Goal: Task Accomplishment & Management: Use online tool/utility

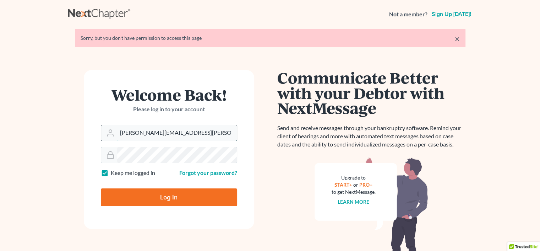
click at [205, 128] on input "rachel@farthing.legal" at bounding box center [177, 133] width 120 height 16
type input "[PERSON_NAME][EMAIL_ADDRESS][DOMAIN_NAME]"
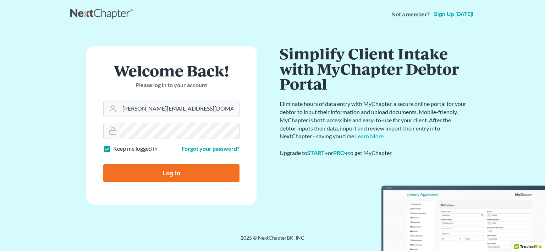
click at [152, 178] on input "Log In" at bounding box center [171, 173] width 136 height 18
type input "Thinking..."
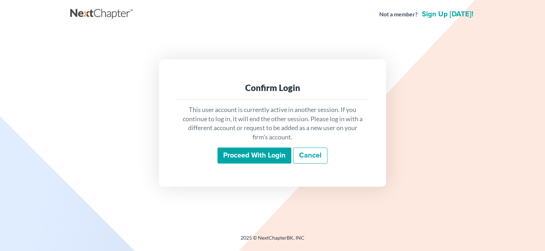
click at [253, 159] on input "Proceed with login" at bounding box center [255, 155] width 74 height 16
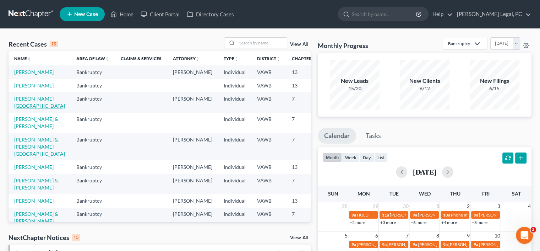
click at [25, 109] on link "[PERSON_NAME][GEOGRAPHIC_DATA]" at bounding box center [39, 102] width 51 height 13
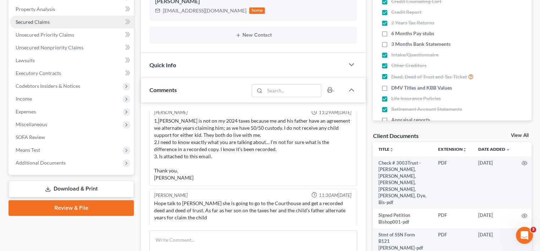
scroll to position [178, 0]
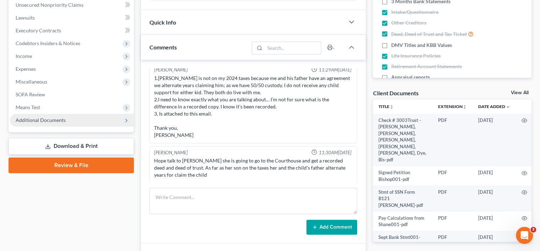
click at [40, 122] on span "Additional Documents" at bounding box center [41, 120] width 50 height 6
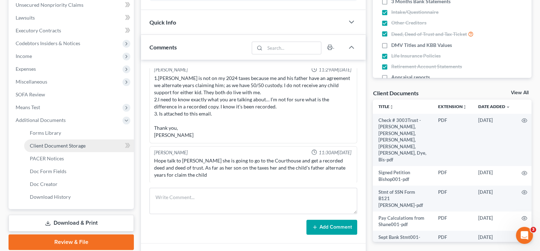
click at [42, 144] on span "Client Document Storage" at bounding box center [58, 145] width 56 height 6
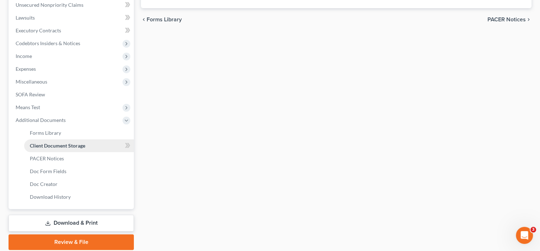
scroll to position [85, 0]
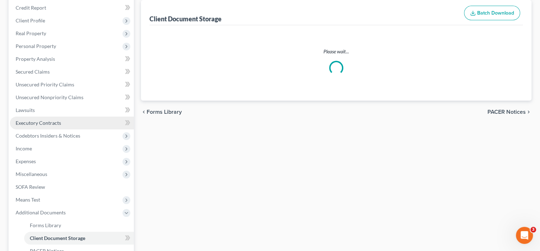
select select "0"
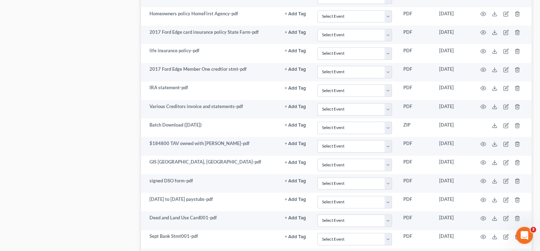
scroll to position [533, 0]
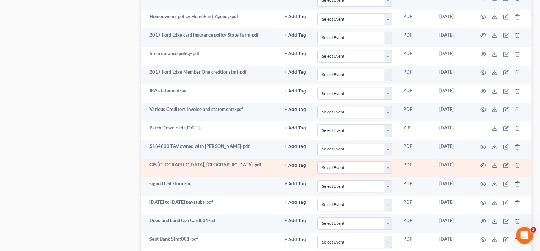
click at [482, 163] on icon "button" at bounding box center [483, 165] width 5 height 4
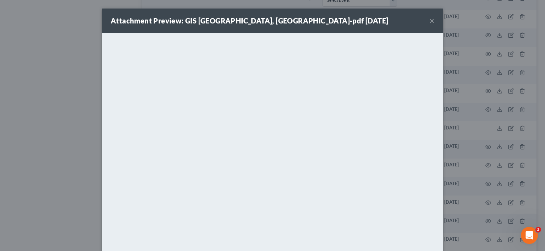
click at [430, 21] on button "×" at bounding box center [432, 20] width 5 height 9
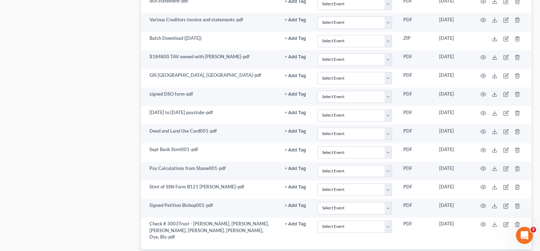
scroll to position [658, 0]
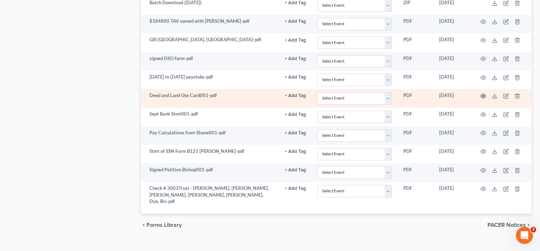
click at [484, 93] on icon "button" at bounding box center [483, 96] width 6 height 6
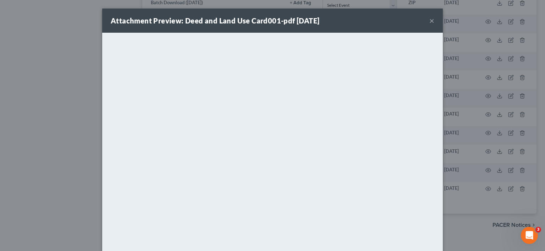
click at [430, 21] on button "×" at bounding box center [432, 20] width 5 height 9
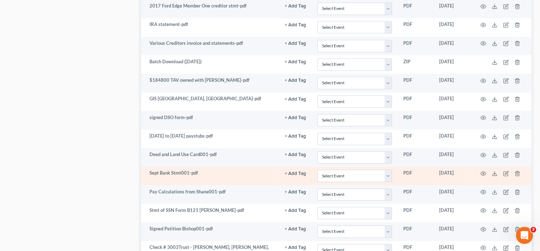
scroll to position [587, 0]
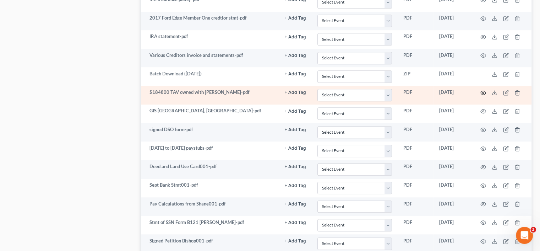
click at [485, 90] on icon "button" at bounding box center [483, 93] width 6 height 6
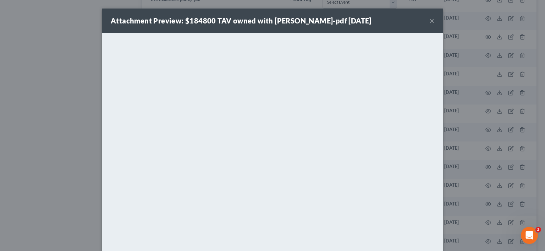
drag, startPoint x: 432, startPoint y: 15, endPoint x: 431, endPoint y: 20, distance: 4.7
click at [431, 20] on div "Attachment Preview: $184800 TAV owned with Michael Bishop-pdf 09/17/2025 ×" at bounding box center [272, 21] width 341 height 24
click at [430, 22] on button "×" at bounding box center [432, 20] width 5 height 9
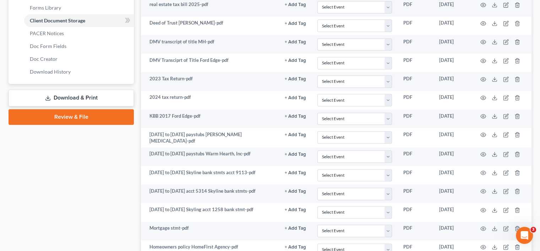
scroll to position [267, 0]
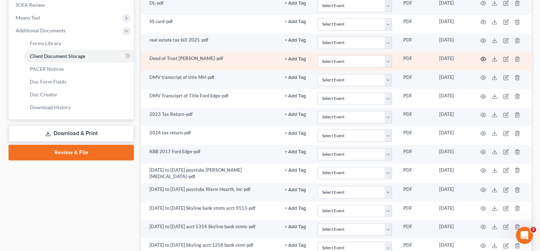
click at [483, 56] on icon "button" at bounding box center [483, 59] width 6 height 6
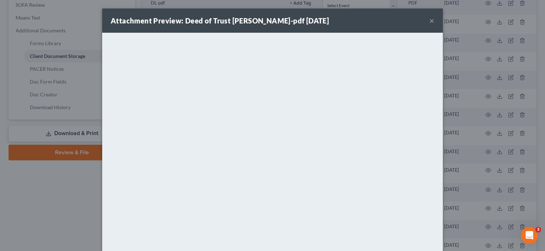
click at [430, 20] on button "×" at bounding box center [432, 20] width 5 height 9
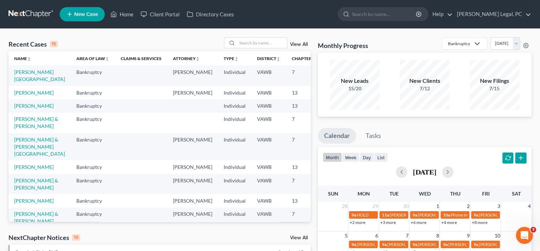
click at [25, 76] on td "[PERSON_NAME][GEOGRAPHIC_DATA]" at bounding box center [40, 75] width 62 height 20
click at [23, 72] on link "[PERSON_NAME][GEOGRAPHIC_DATA]" at bounding box center [39, 75] width 51 height 13
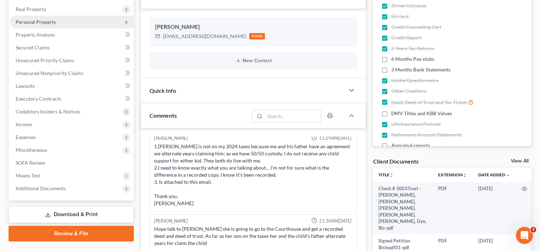
scroll to position [142, 0]
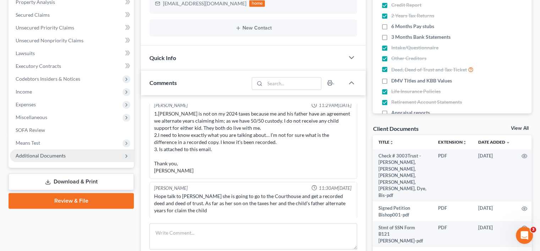
click at [53, 157] on span "Additional Documents" at bounding box center [72, 155] width 124 height 13
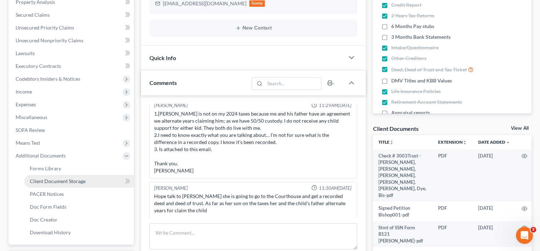
click at [59, 179] on span "Client Document Storage" at bounding box center [58, 181] width 56 height 6
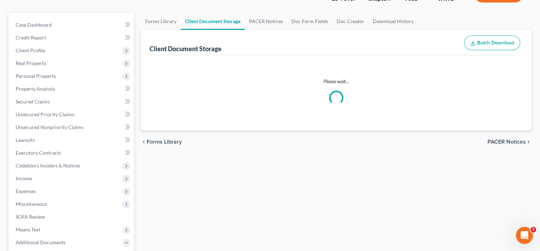
scroll to position [26, 0]
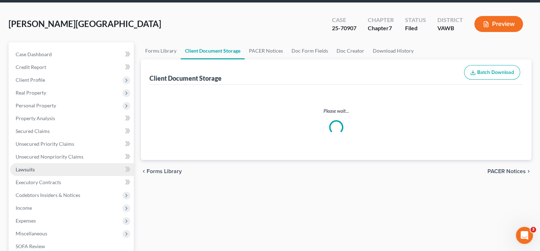
select select "0"
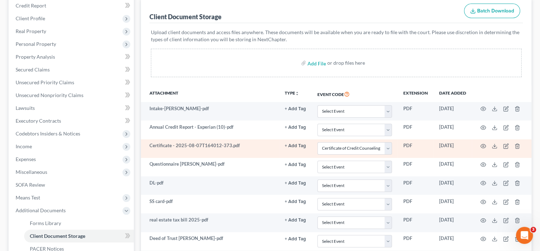
scroll to position [107, 0]
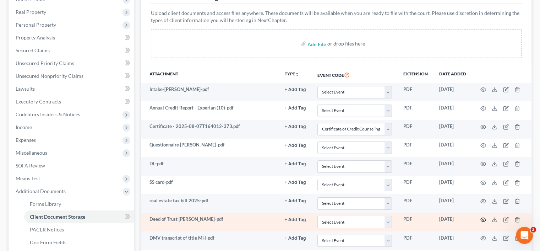
click at [482, 220] on icon "button" at bounding box center [483, 220] width 5 height 4
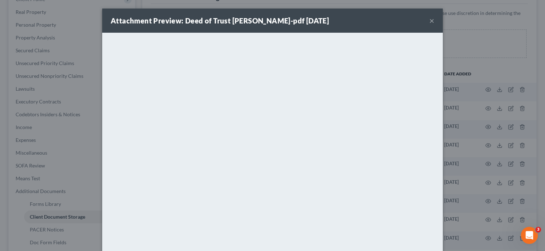
click at [430, 23] on button "×" at bounding box center [432, 20] width 5 height 9
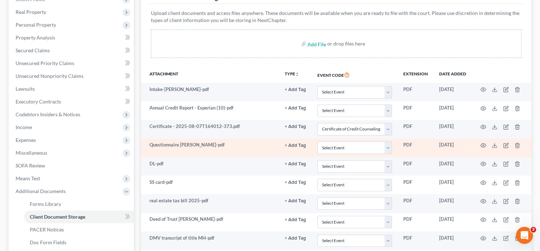
click at [155, 147] on td "Questionnaire [PERSON_NAME]-pdf" at bounding box center [210, 147] width 138 height 18
click at [483, 145] on circle "button" at bounding box center [483, 145] width 1 height 1
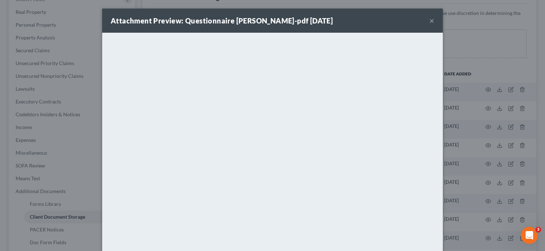
click at [430, 22] on button "×" at bounding box center [432, 20] width 5 height 9
